Goal: Download file/media

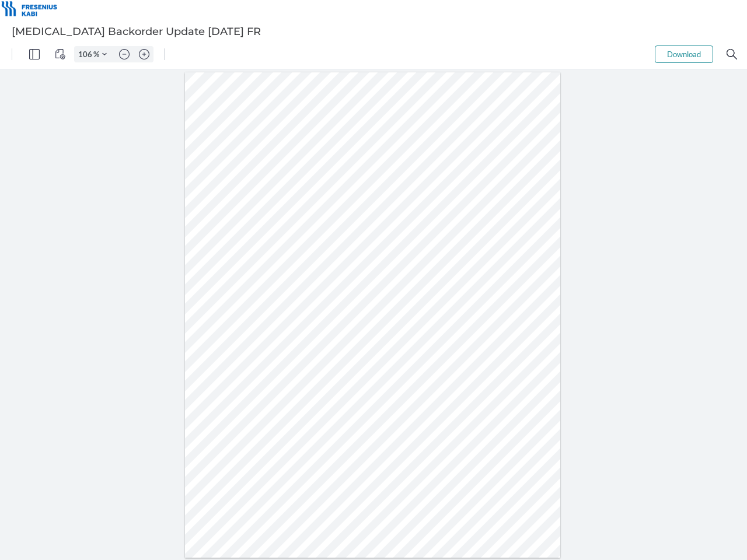
click at [34, 54] on img "Panel" at bounding box center [34, 54] width 11 height 11
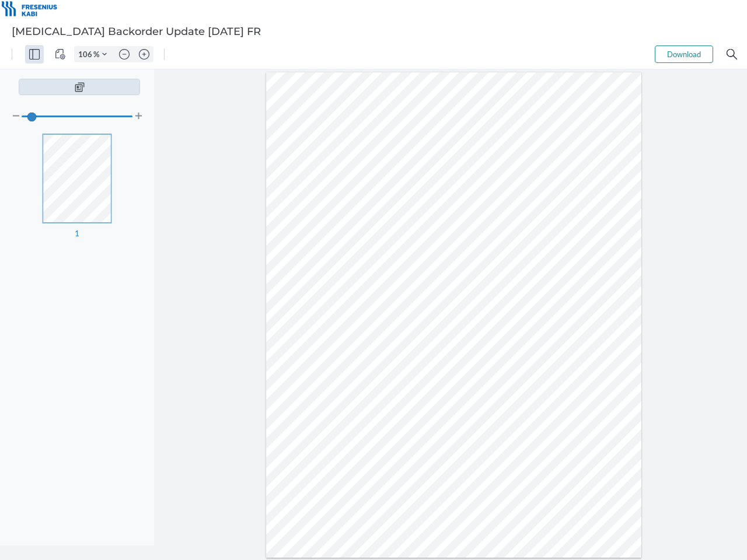
click at [60, 54] on img "View Controls" at bounding box center [60, 54] width 11 height 11
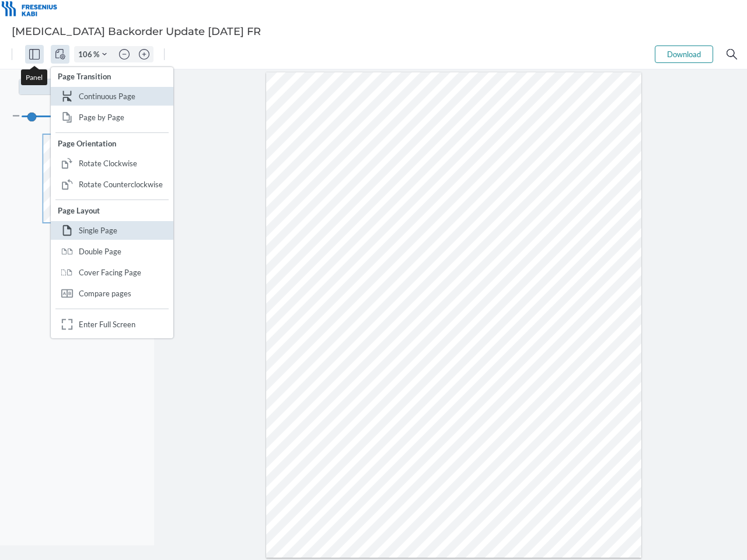
click at [87, 54] on input "106" at bounding box center [84, 54] width 19 height 11
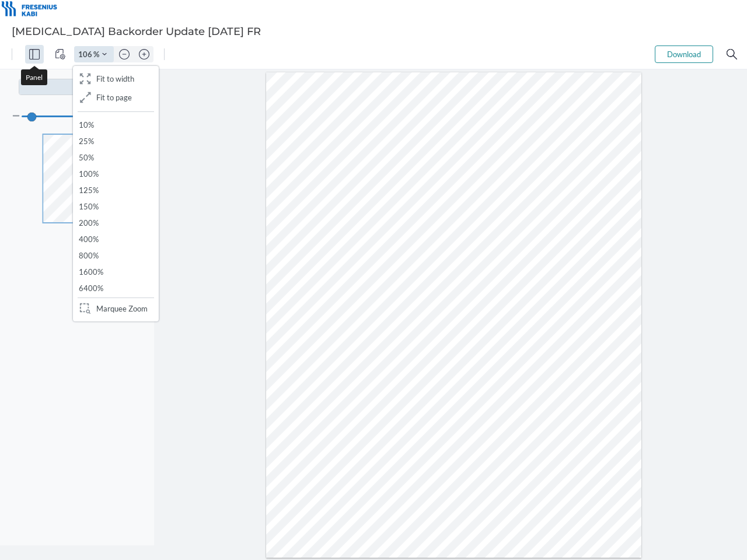
click at [104, 54] on img "Zoom Controls" at bounding box center [104, 54] width 5 height 5
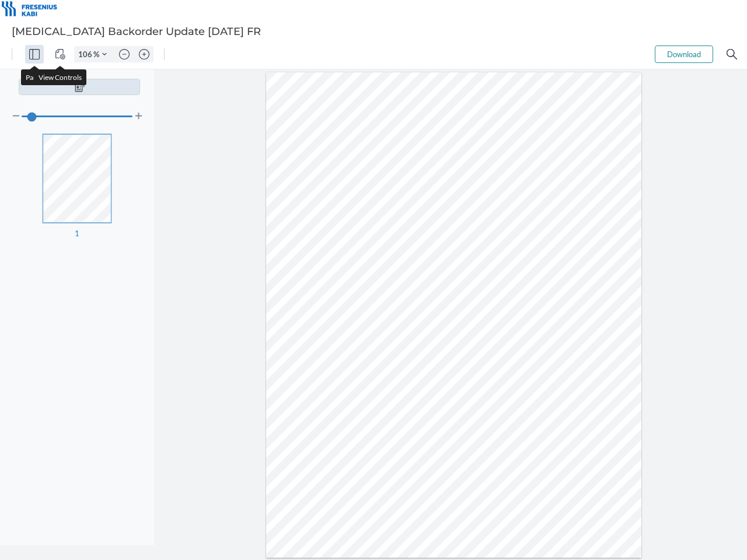
click at [124, 54] on img "Zoom out" at bounding box center [124, 54] width 11 height 11
click at [144, 54] on img "Zoom in" at bounding box center [144, 54] width 11 height 11
type input "106"
click at [684, 54] on button "Download" at bounding box center [684, 55] width 58 height 18
click at [732, 54] on img "Search" at bounding box center [732, 54] width 11 height 11
